Goal: Task Accomplishment & Management: Use online tool/utility

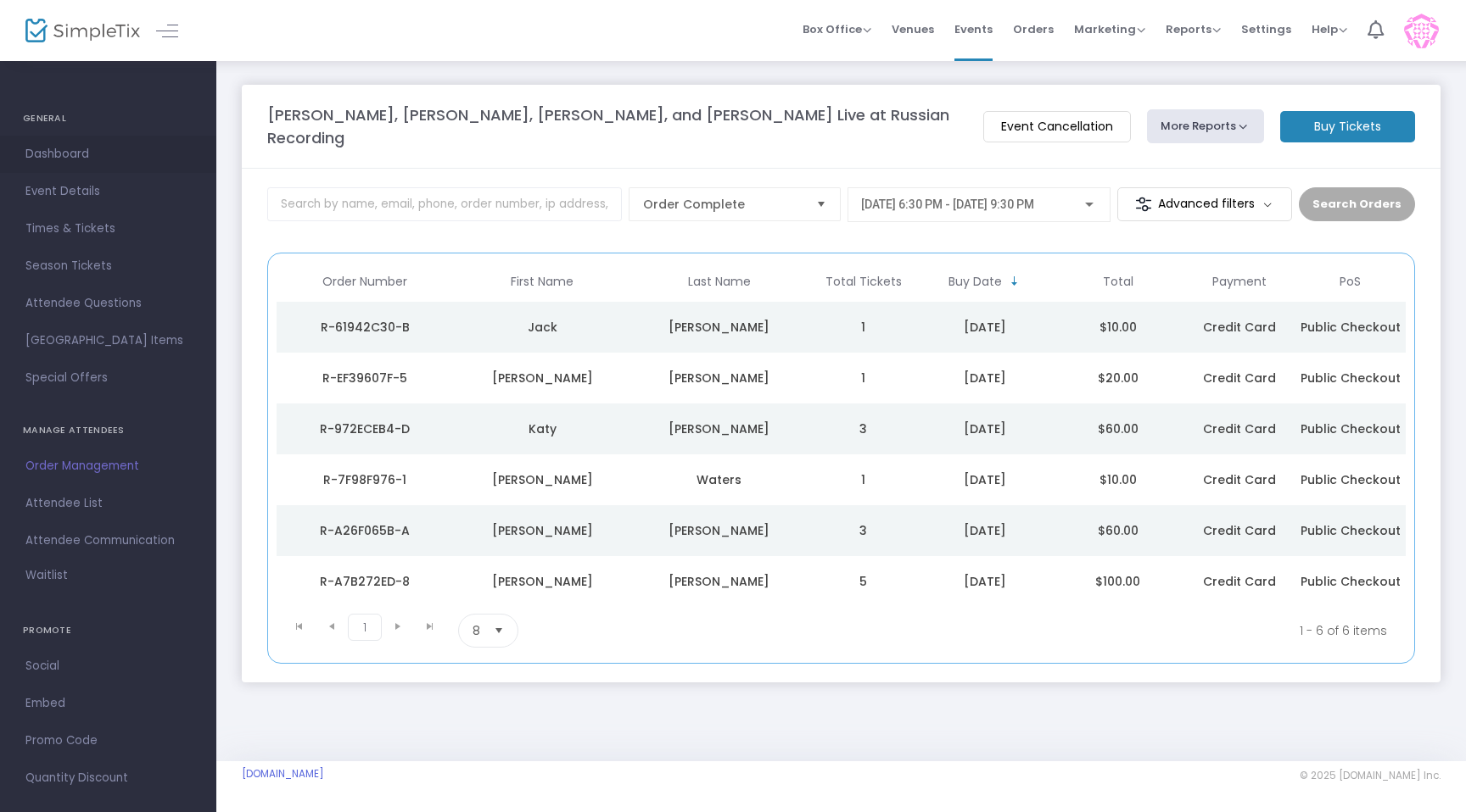
click at [75, 151] on span "Dashboard" at bounding box center [108, 154] width 166 height 22
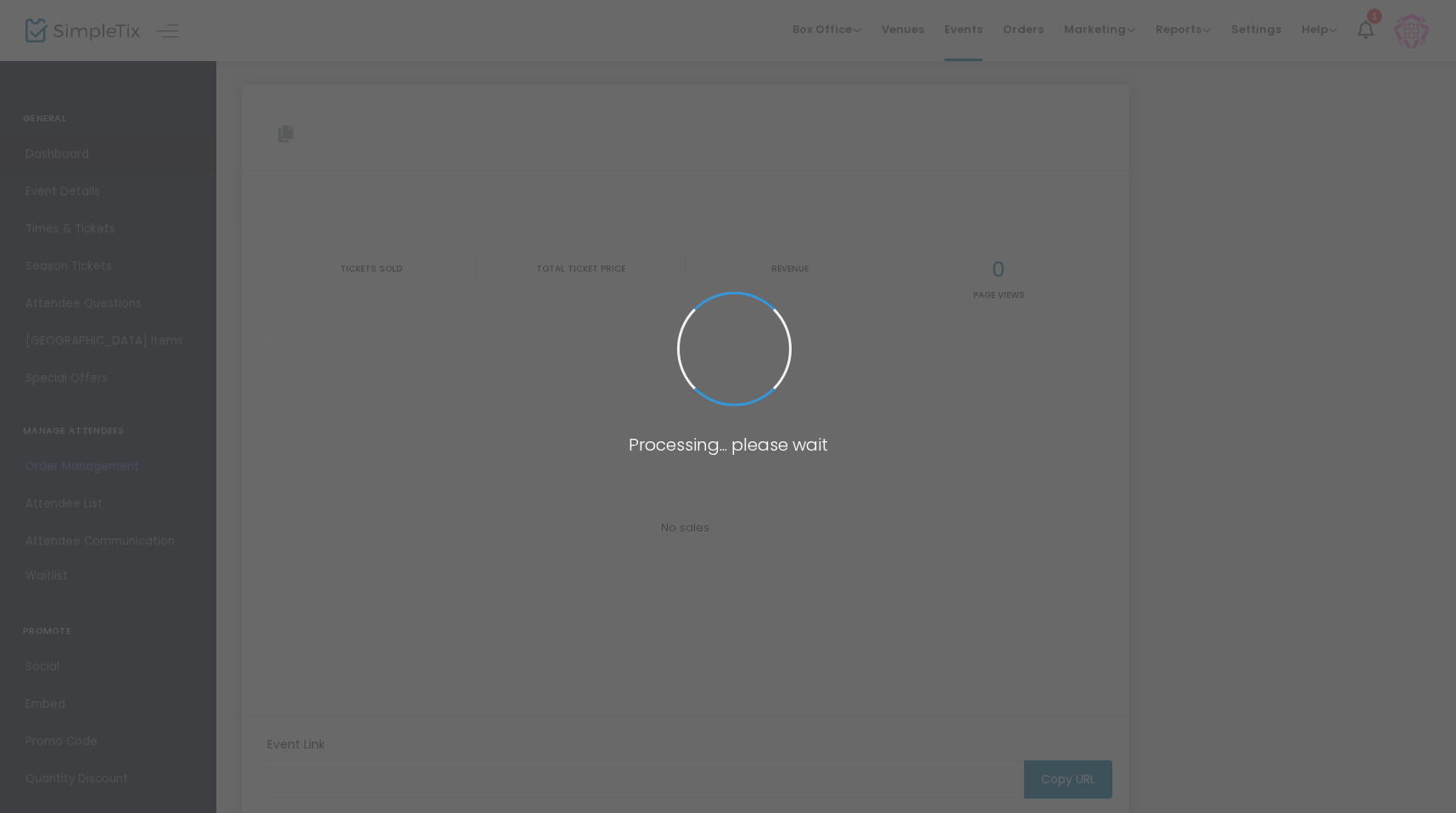
type input "[URL][DOMAIN_NAME][PERSON_NAME][PERSON_NAME][PERSON_NAME]"
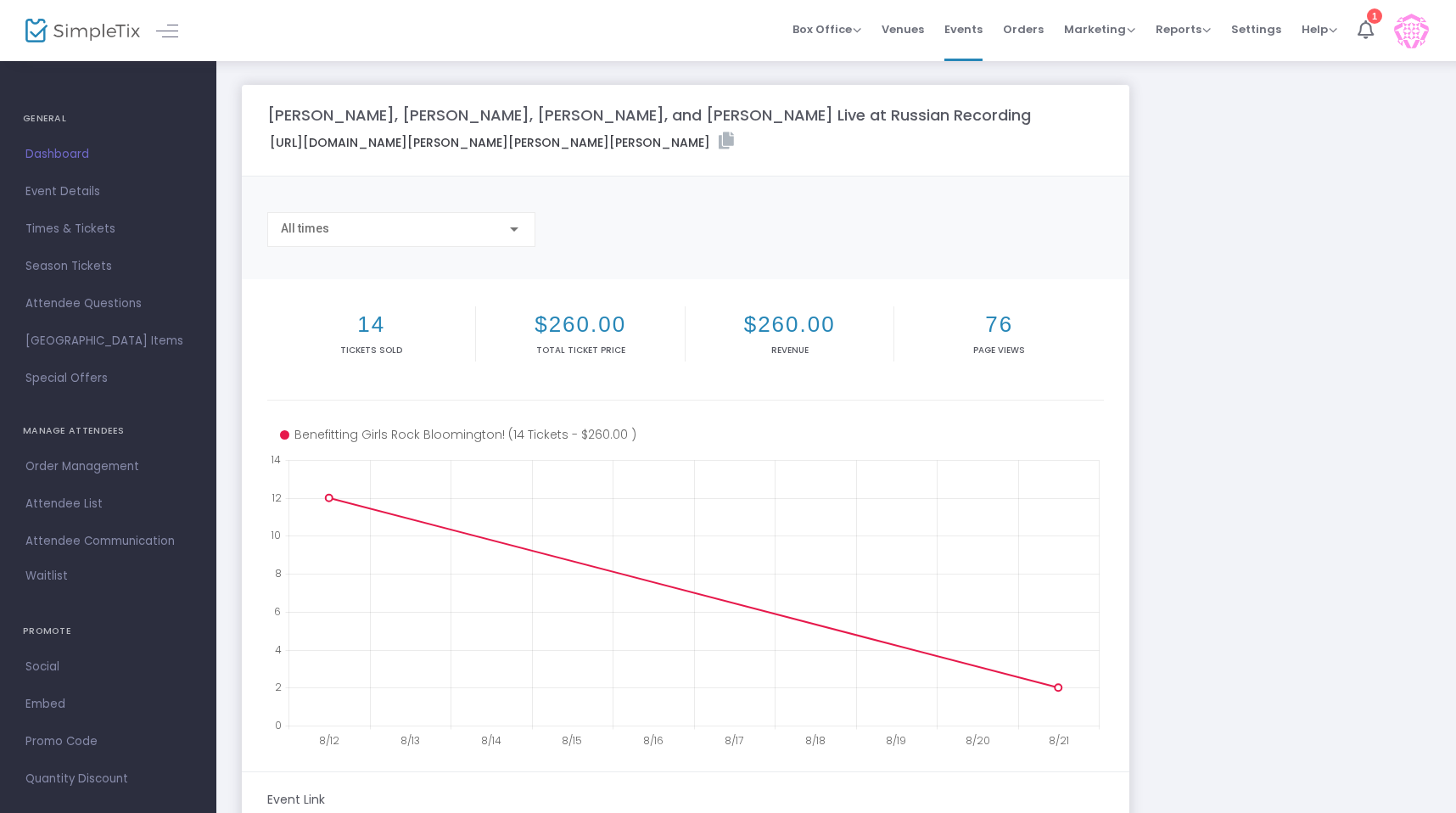
click at [76, 158] on span "Dashboard" at bounding box center [108, 155] width 166 height 22
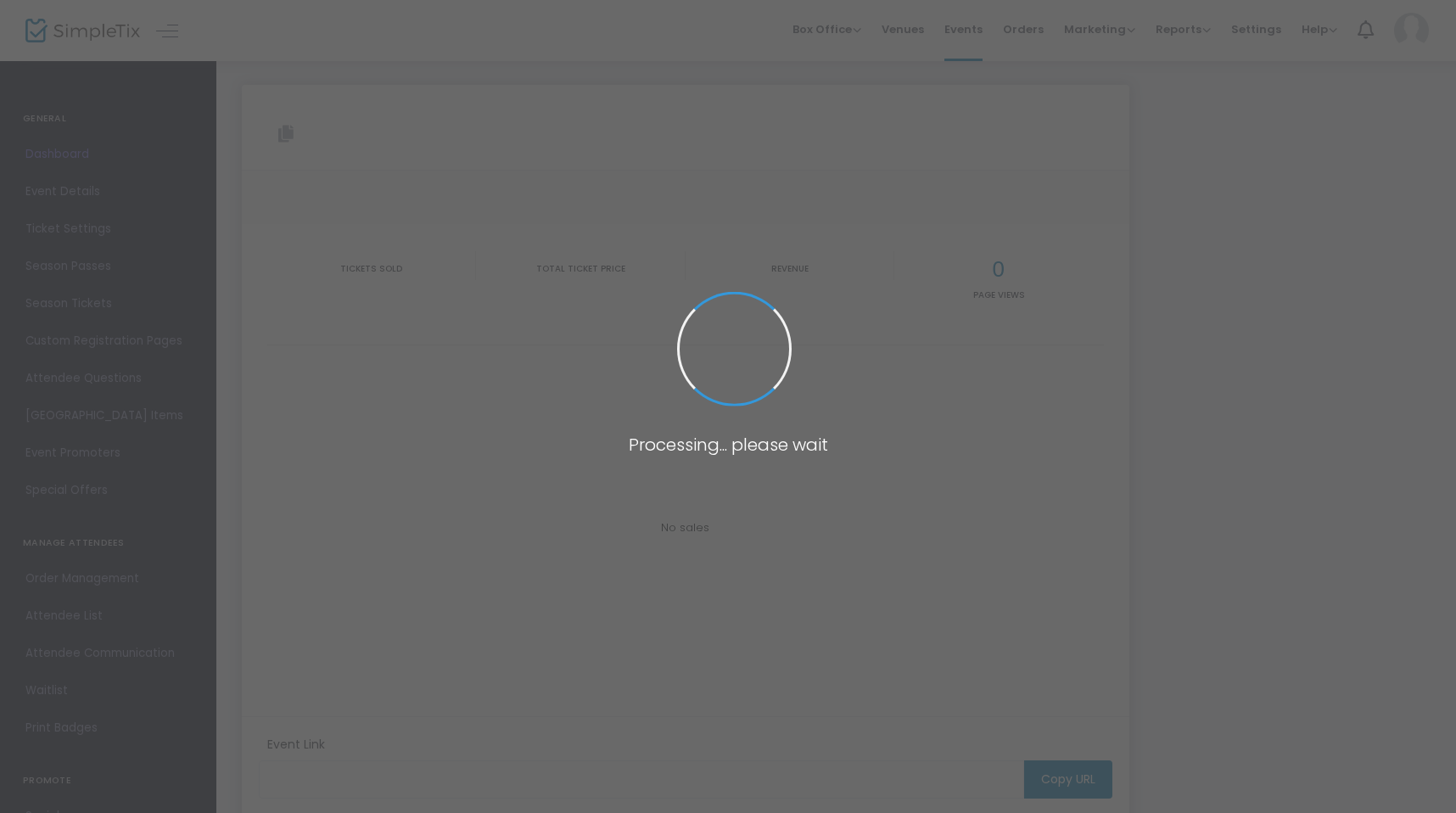
type input "[URL][DOMAIN_NAME][PERSON_NAME][PERSON_NAME][PERSON_NAME]"
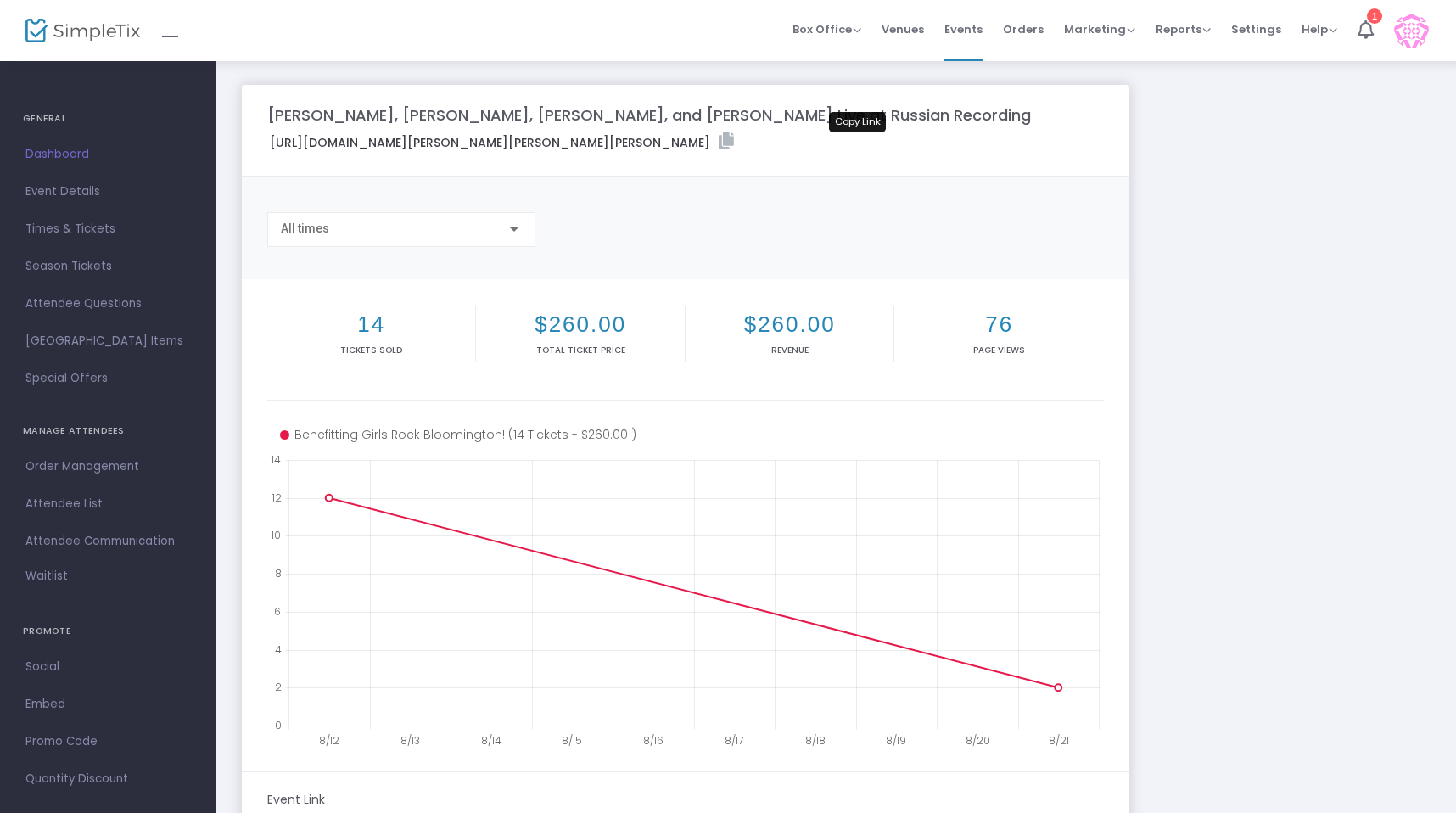
click at [874, 139] on div "[URL][DOMAIN_NAME][PERSON_NAME][PERSON_NAME][PERSON_NAME] Copy Link" at bounding box center [686, 145] width 853 height 26
click at [734, 143] on icon at bounding box center [727, 141] width 15 height 17
